Goal: Task Accomplishment & Management: Manage account settings

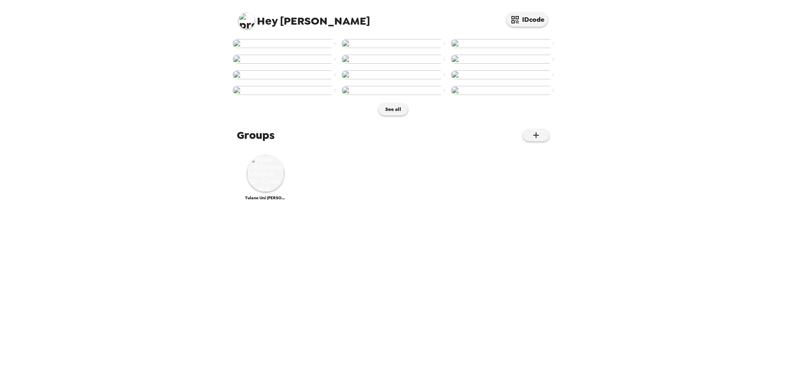
scroll to position [292, 0]
click at [270, 192] on img at bounding box center [265, 173] width 37 height 37
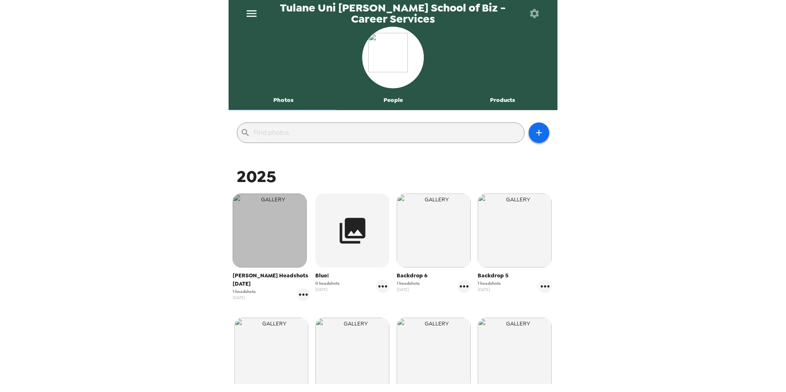
click at [278, 256] on img "button" at bounding box center [270, 231] width 74 height 74
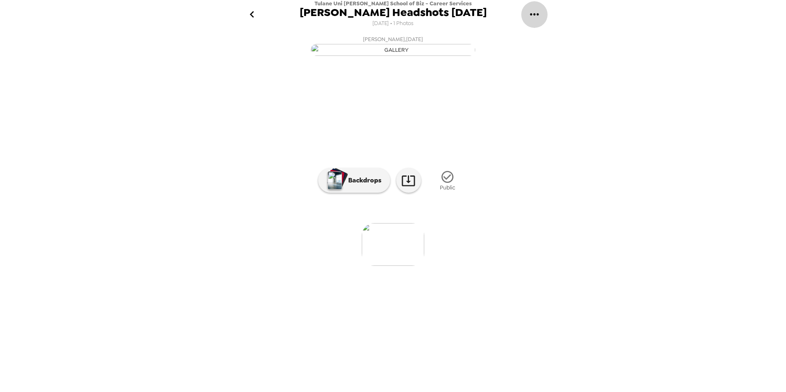
click at [535, 14] on icon "gallery menu" at bounding box center [534, 14] width 13 height 13
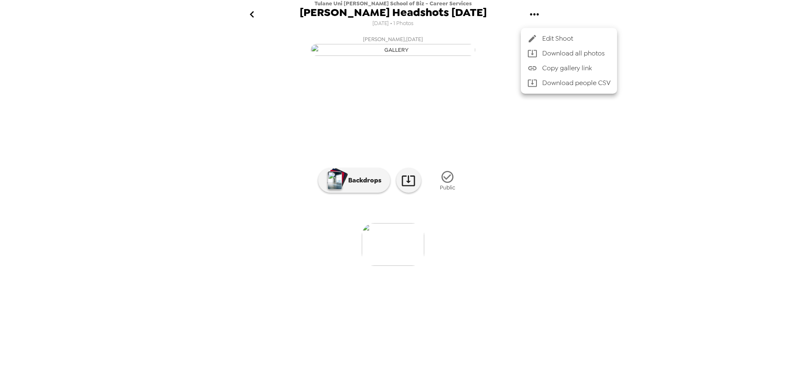
click at [583, 42] on span "Edit Shoot" at bounding box center [576, 39] width 68 height 10
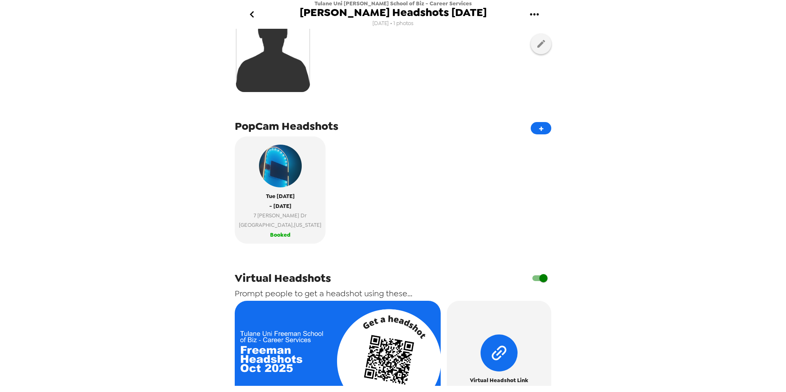
scroll to position [4, 0]
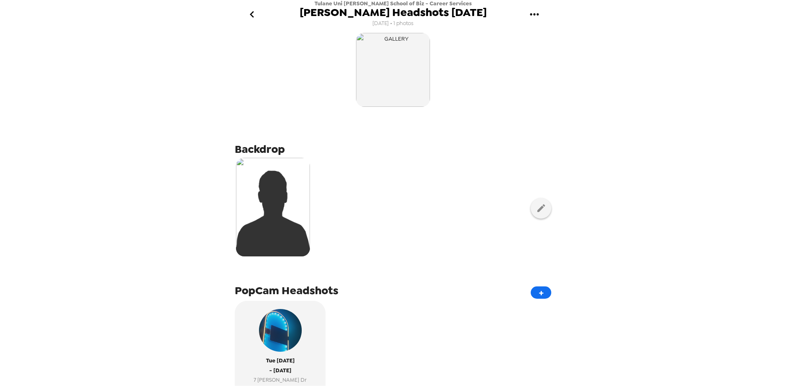
click at [529, 10] on icon "gallery menu" at bounding box center [534, 14] width 13 height 13
click at [254, 86] on div at bounding box center [393, 196] width 786 height 392
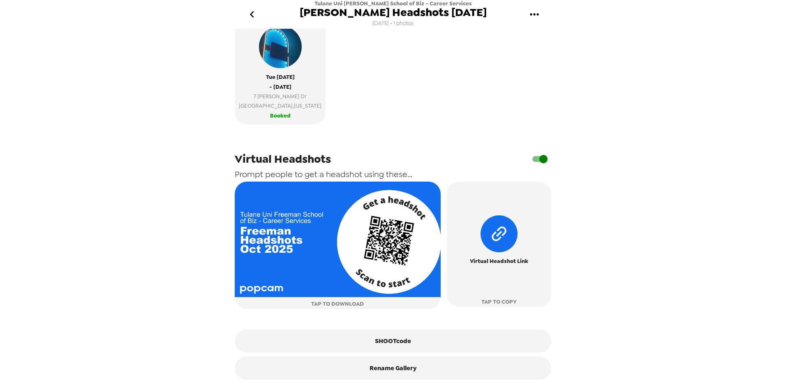
scroll to position [292, 0]
click at [249, 18] on icon "go back" at bounding box center [251, 14] width 13 height 13
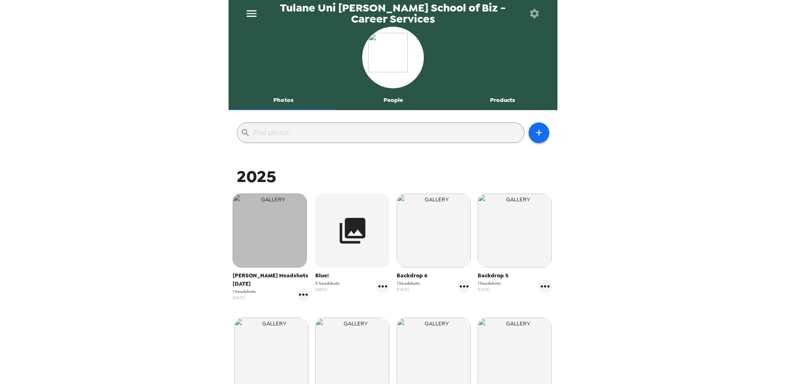
click at [278, 247] on img "button" at bounding box center [270, 231] width 74 height 74
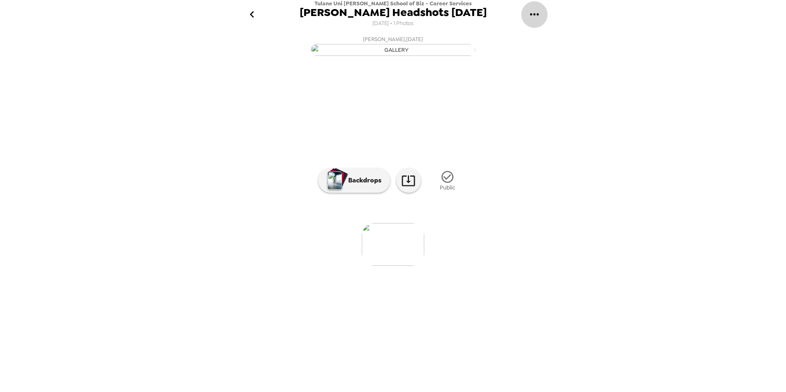
click at [526, 11] on button "gallery menu" at bounding box center [534, 14] width 27 height 27
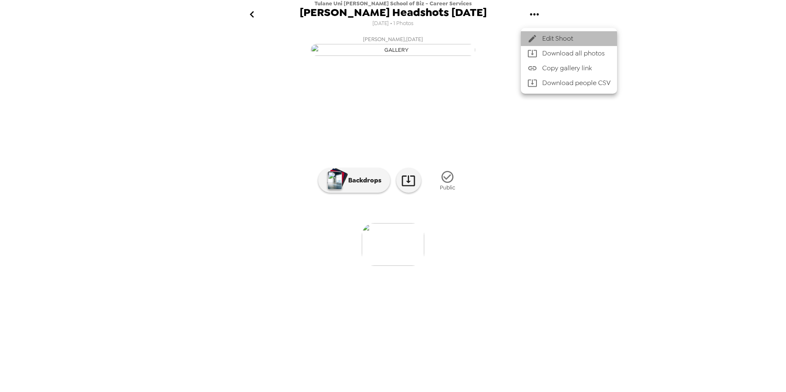
click at [553, 39] on span "Edit Shoot" at bounding box center [576, 39] width 68 height 10
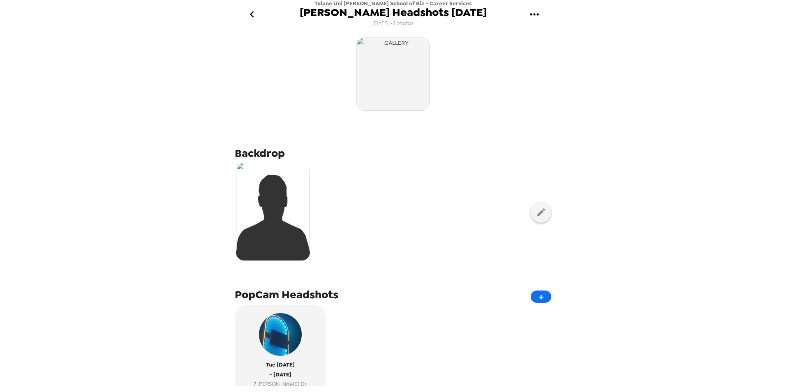
click at [533, 21] on button "gallery menu" at bounding box center [534, 14] width 27 height 27
click at [237, 74] on div at bounding box center [393, 196] width 786 height 392
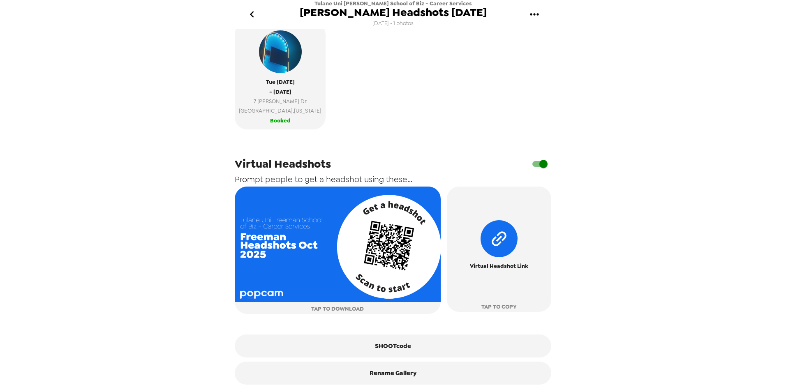
scroll to position [292, 0]
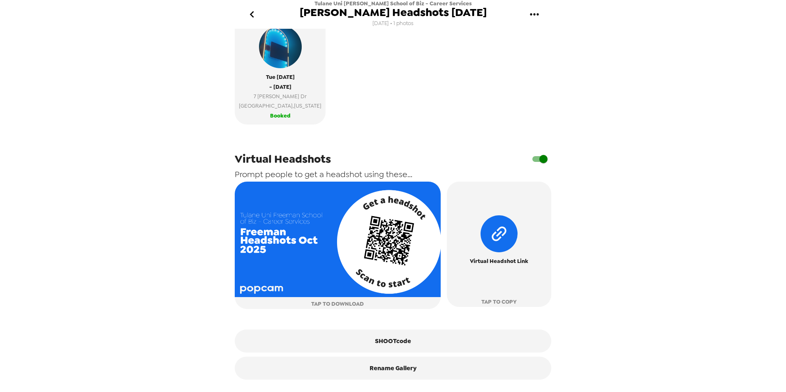
click at [146, 314] on div "Tulane Uni [PERSON_NAME] School of Biz - Career Services [PERSON_NAME] Headshot…" at bounding box center [393, 196] width 786 height 392
click at [150, 281] on div "Tulane Uni [PERSON_NAME] School of Biz - Career Services [PERSON_NAME] Headshot…" at bounding box center [393, 196] width 786 height 392
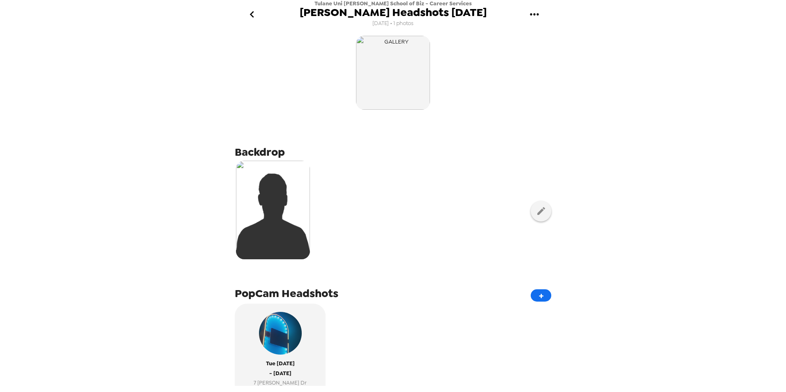
scroll to position [0, 0]
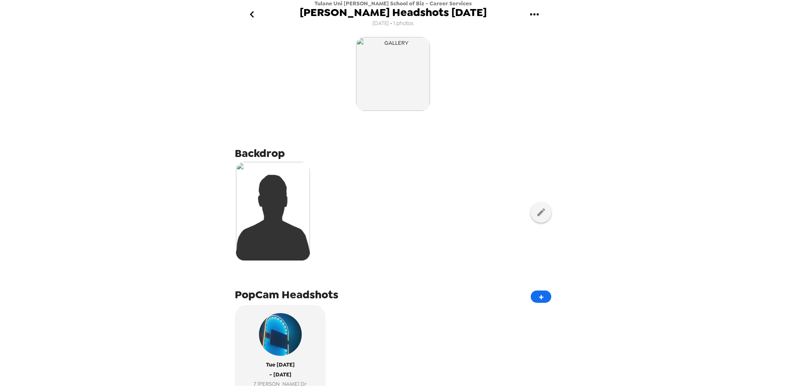
click at [165, 298] on div "Tulane Uni [PERSON_NAME] School of Biz - Career Services [PERSON_NAME] Headshot…" at bounding box center [393, 196] width 786 height 392
click at [433, 321] on div "[DATE] - [DATE] 7 [PERSON_NAME] Dr [GEOGRAPHIC_DATA] , [US_STATE] Booked" at bounding box center [393, 361] width 317 height 113
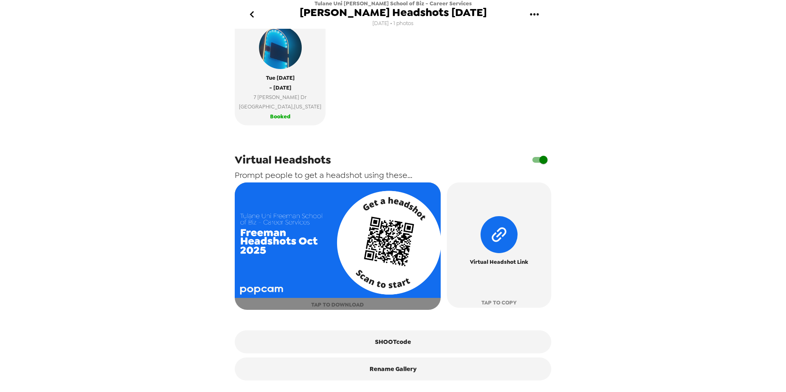
scroll to position [292, 0]
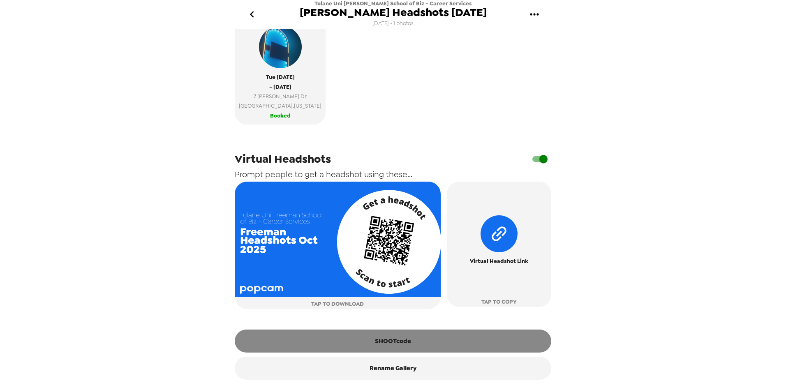
click at [370, 336] on button "SHOOTcode" at bounding box center [393, 341] width 317 height 23
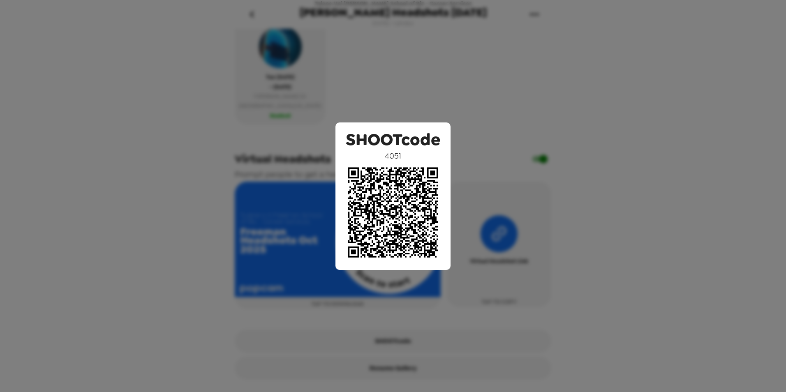
drag, startPoint x: 68, startPoint y: 16, endPoint x: 68, endPoint y: 2, distance: 13.6
click at [68, 16] on div "SHOOTcode 4051" at bounding box center [393, 196] width 786 height 392
